Goal: Obtain resource: Download file/media

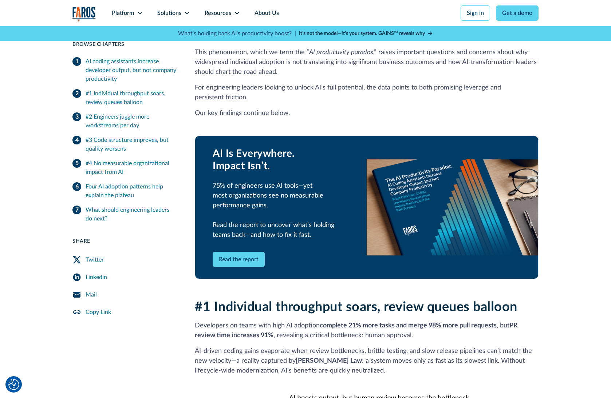
scroll to position [357, 0]
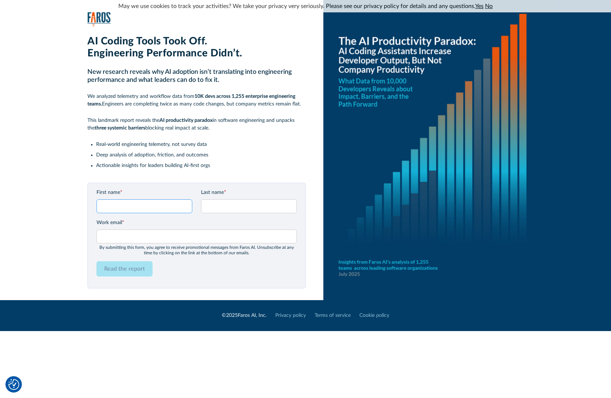
click at [149, 206] on input "First name *" at bounding box center [144, 206] width 96 height 14
type input "Thomas"
type input "Dr. Kretzberg"
type input "tkretzberg@amadeus-fire.de"
click at [133, 270] on input "Read the report" at bounding box center [124, 268] width 56 height 15
